Goal: Task Accomplishment & Management: Manage account settings

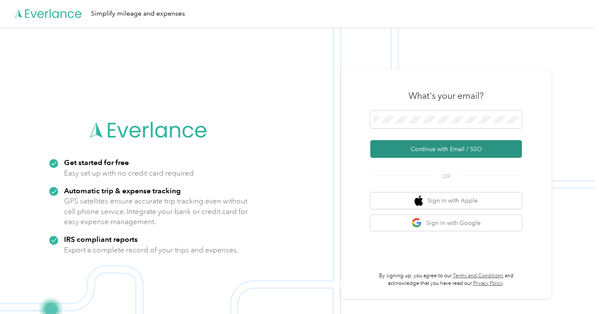
click at [407, 147] on button "Continue with Email / SSO" at bounding box center [447, 149] width 152 height 18
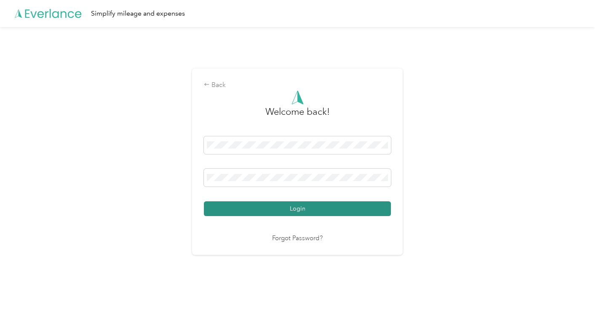
click at [290, 207] on button "Login" at bounding box center [297, 208] width 187 height 15
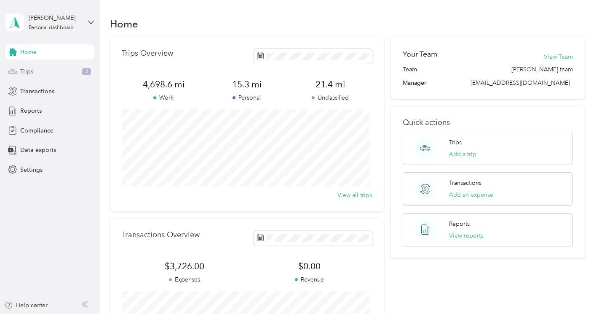
click at [31, 74] on span "Trips" at bounding box center [26, 71] width 13 height 9
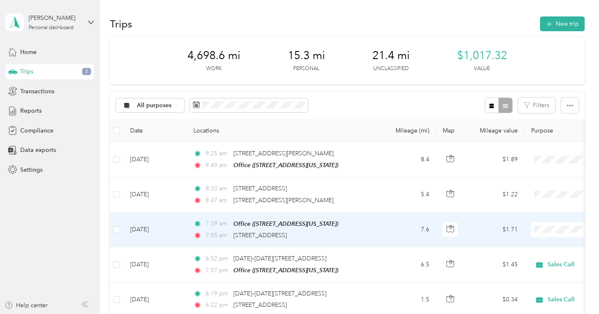
click at [526, 245] on span "Sales Call" at bounding box center [555, 244] width 78 height 9
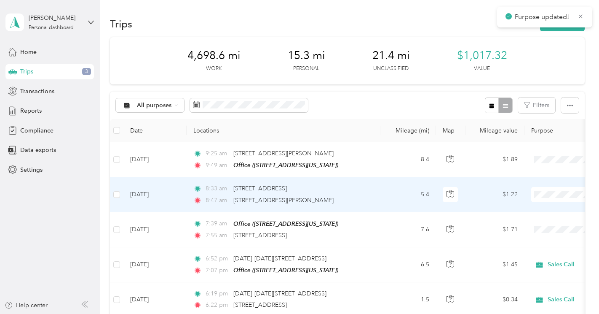
click at [524, 209] on span "Sales Call" at bounding box center [555, 209] width 78 height 9
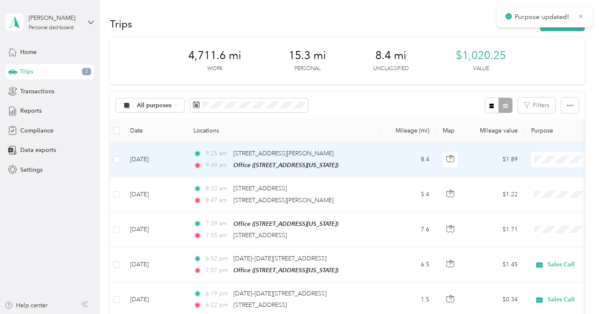
click at [524, 175] on span "Sales Call" at bounding box center [555, 175] width 78 height 9
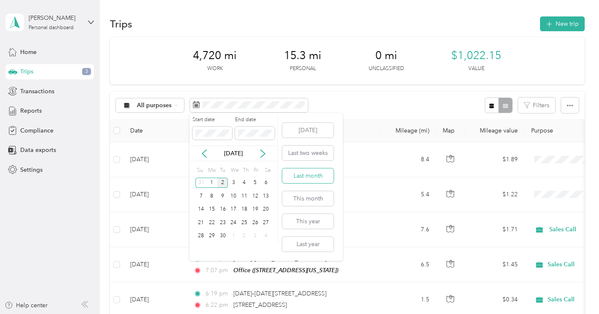
click at [302, 174] on button "Last month" at bounding box center [307, 175] width 51 height 15
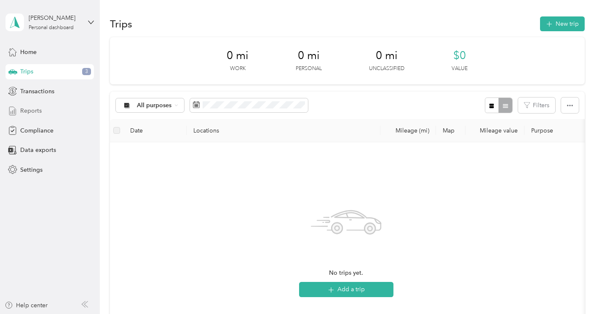
click at [25, 111] on span "Reports" at bounding box center [30, 110] width 21 height 9
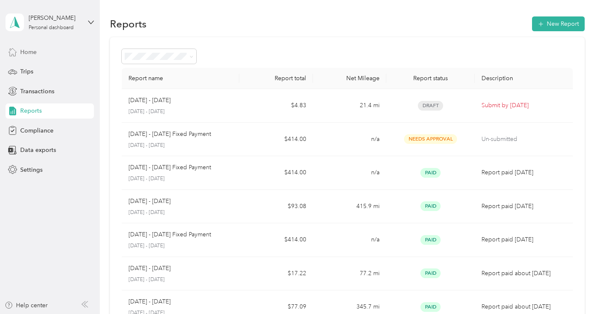
click at [28, 52] on span "Home" at bounding box center [28, 52] width 16 height 9
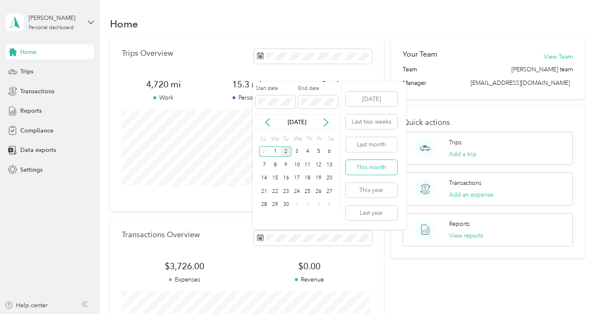
click at [366, 166] on button "This month" at bounding box center [371, 167] width 51 height 15
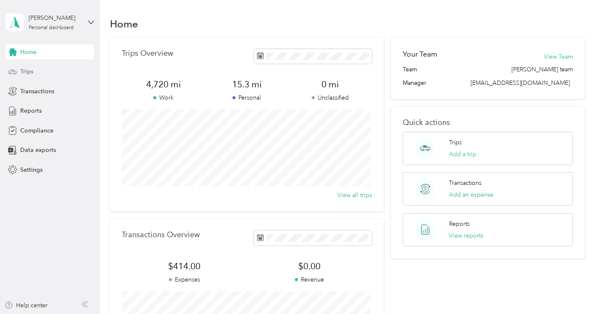
click at [24, 72] on span "Trips" at bounding box center [26, 71] width 13 height 9
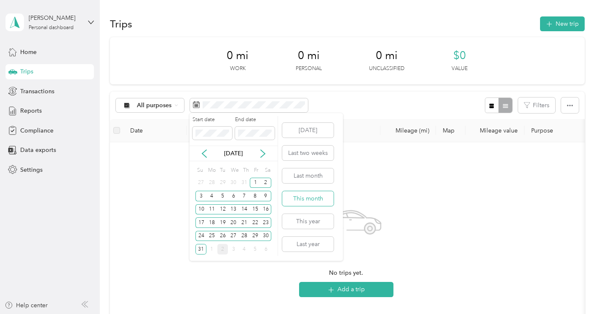
click at [303, 199] on button "This month" at bounding box center [307, 198] width 51 height 15
